Goal: Register for event/course

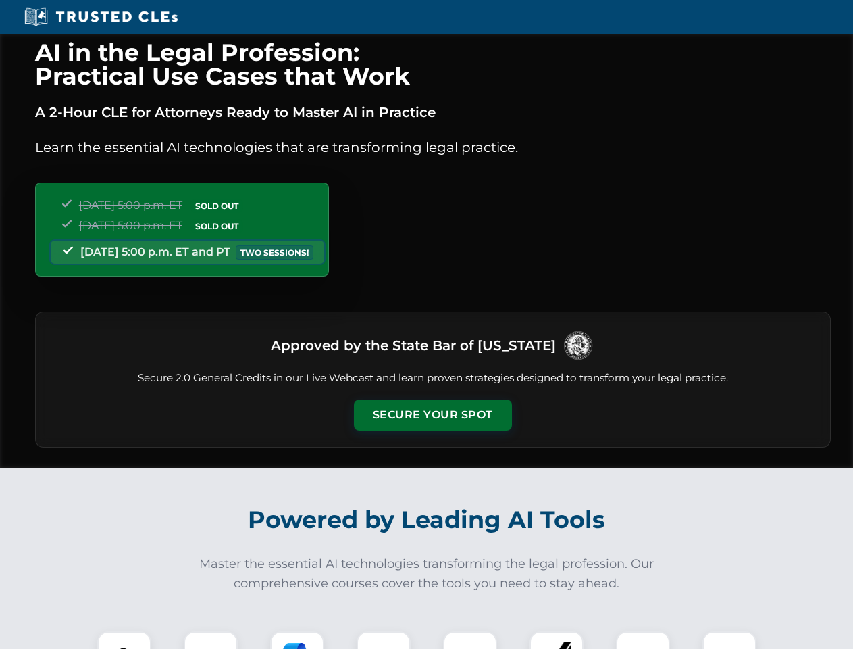
click at [432, 415] on button "Secure Your Spot" at bounding box center [433, 414] width 158 height 31
click at [124, 640] on img at bounding box center [124, 657] width 39 height 39
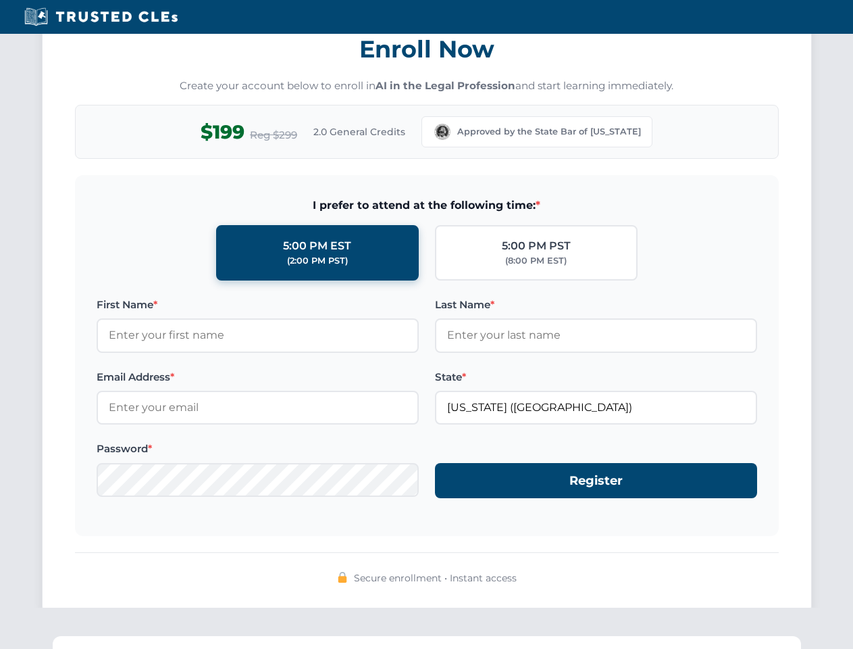
scroll to position [1326, 0]
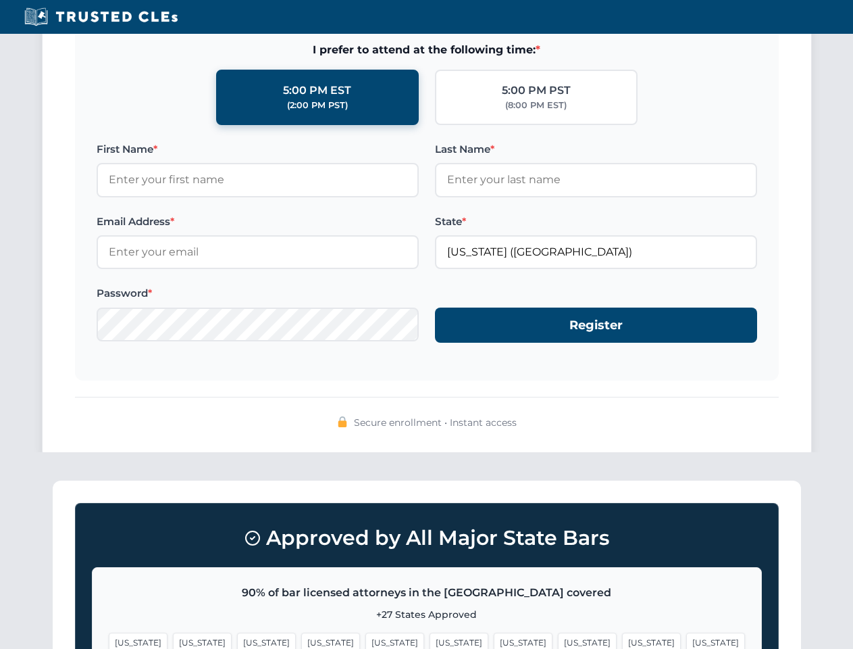
click at [494, 640] on span "[US_STATE]" at bounding box center [523, 642] width 59 height 20
click at [622, 640] on span "[US_STATE]" at bounding box center [651, 642] width 59 height 20
